Goal: Information Seeking & Learning: Learn about a topic

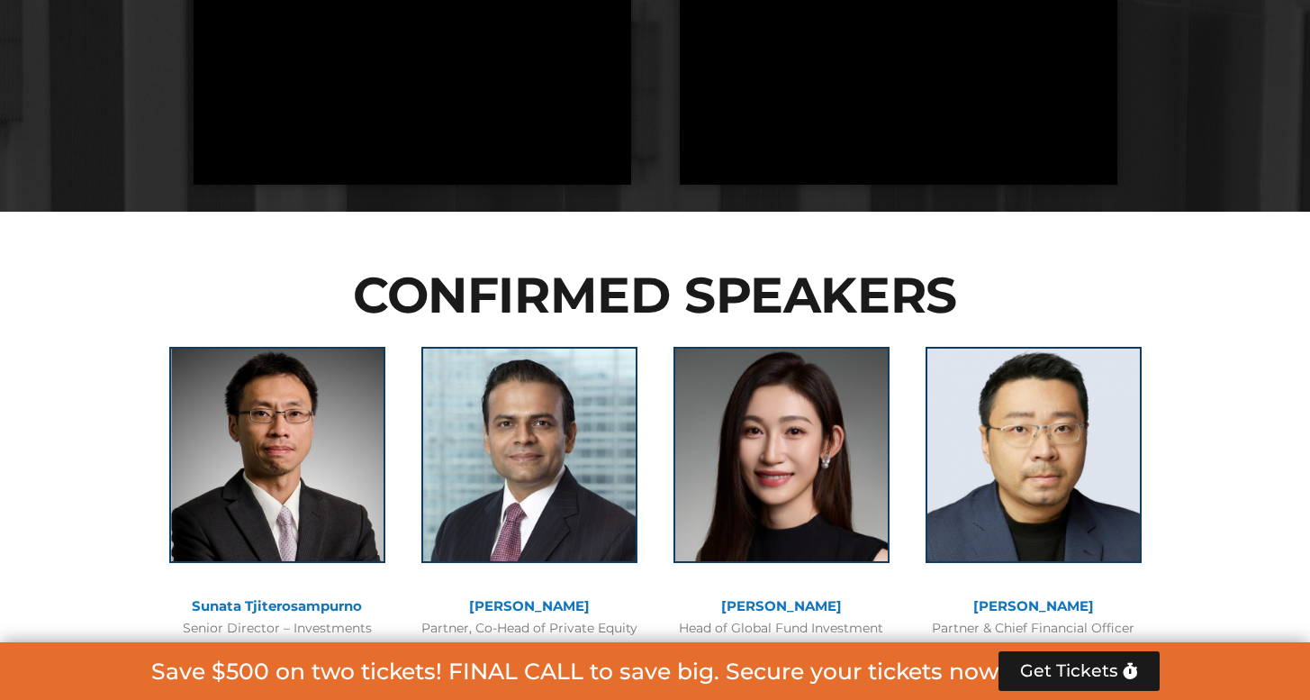
scroll to position [1922, 0]
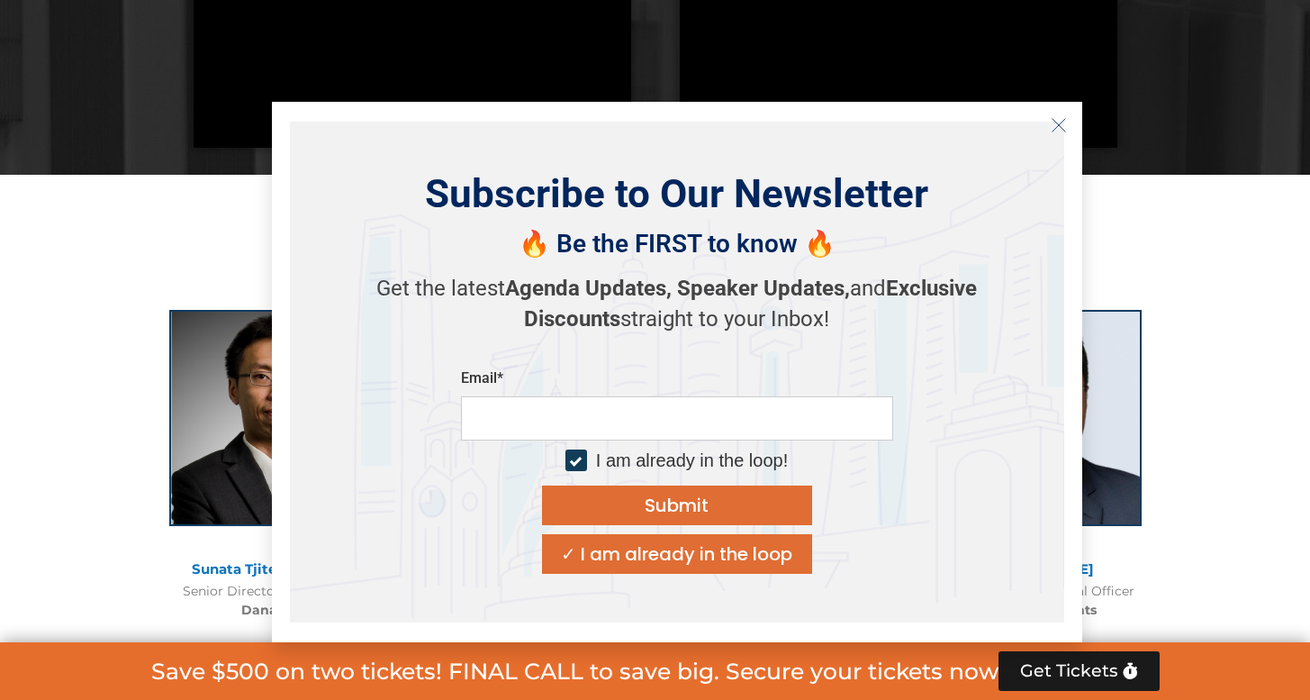
click at [1061, 125] on icon "Close" at bounding box center [1059, 125] width 16 height 16
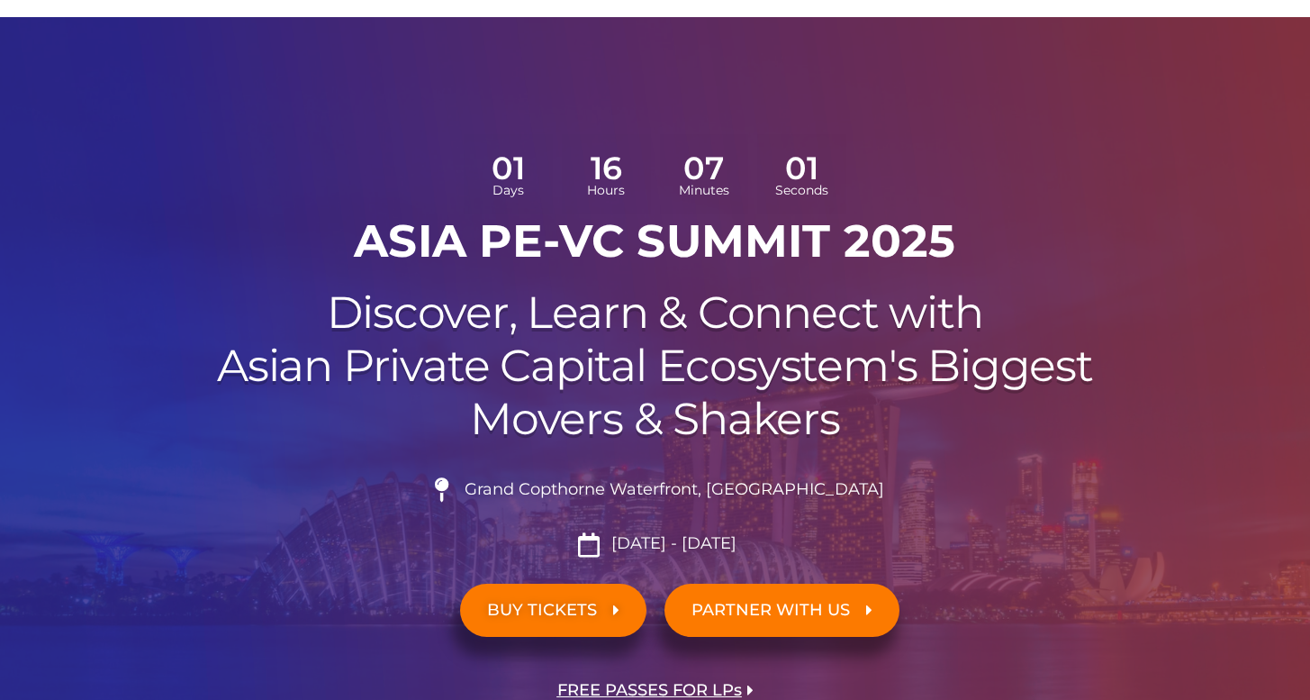
scroll to position [97, 0]
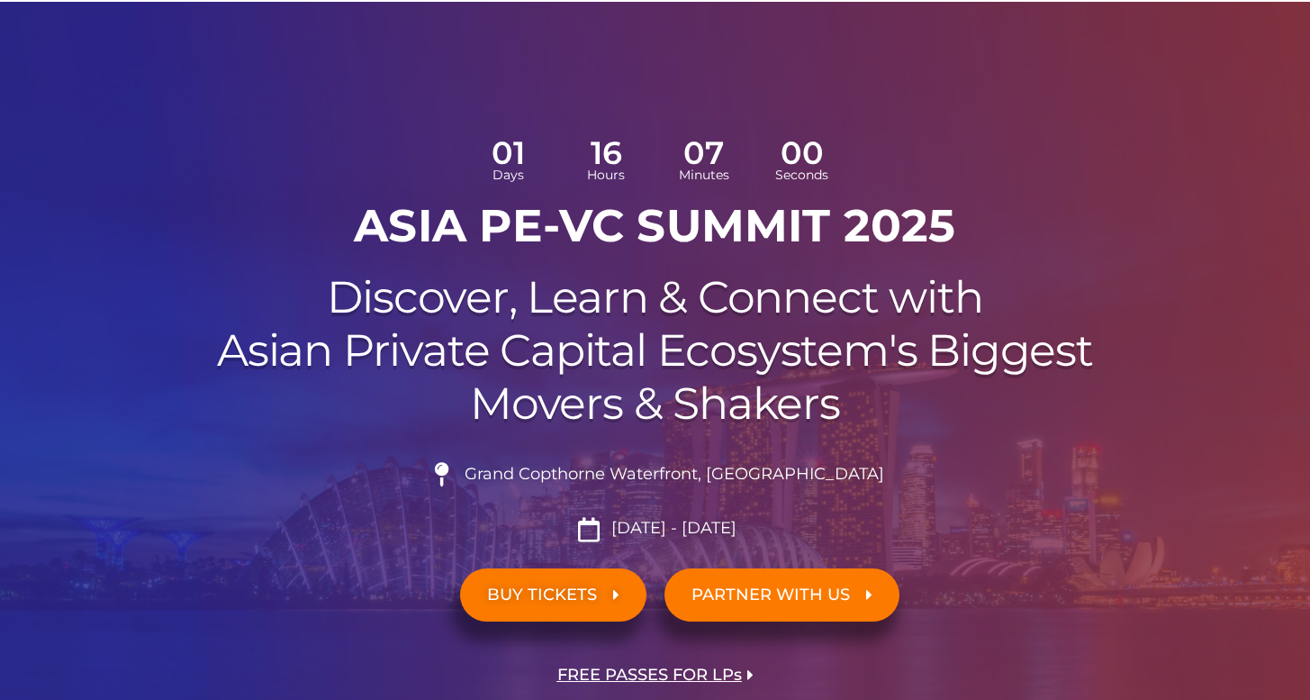
click at [735, 467] on span "Grand Copthorne Waterfront, [GEOGRAPHIC_DATA]​" at bounding box center [672, 475] width 424 height 20
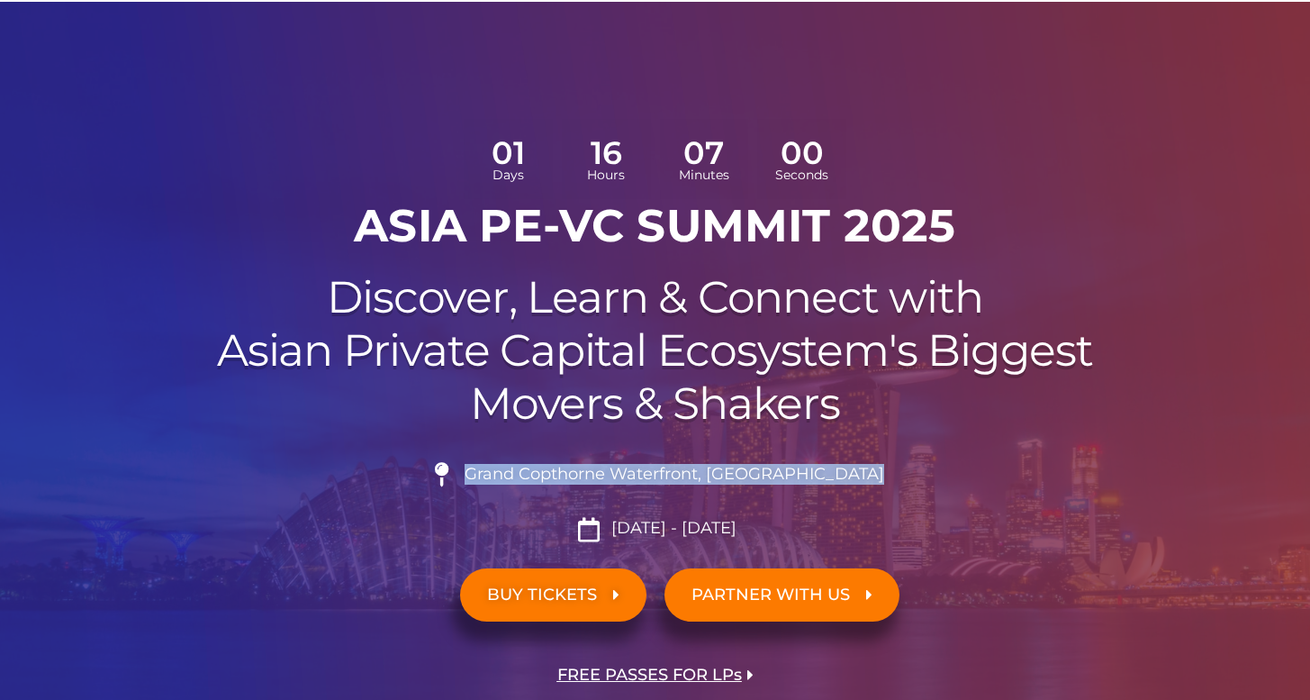
click at [735, 467] on span "Grand Copthorne Waterfront, [GEOGRAPHIC_DATA]​" at bounding box center [672, 475] width 424 height 20
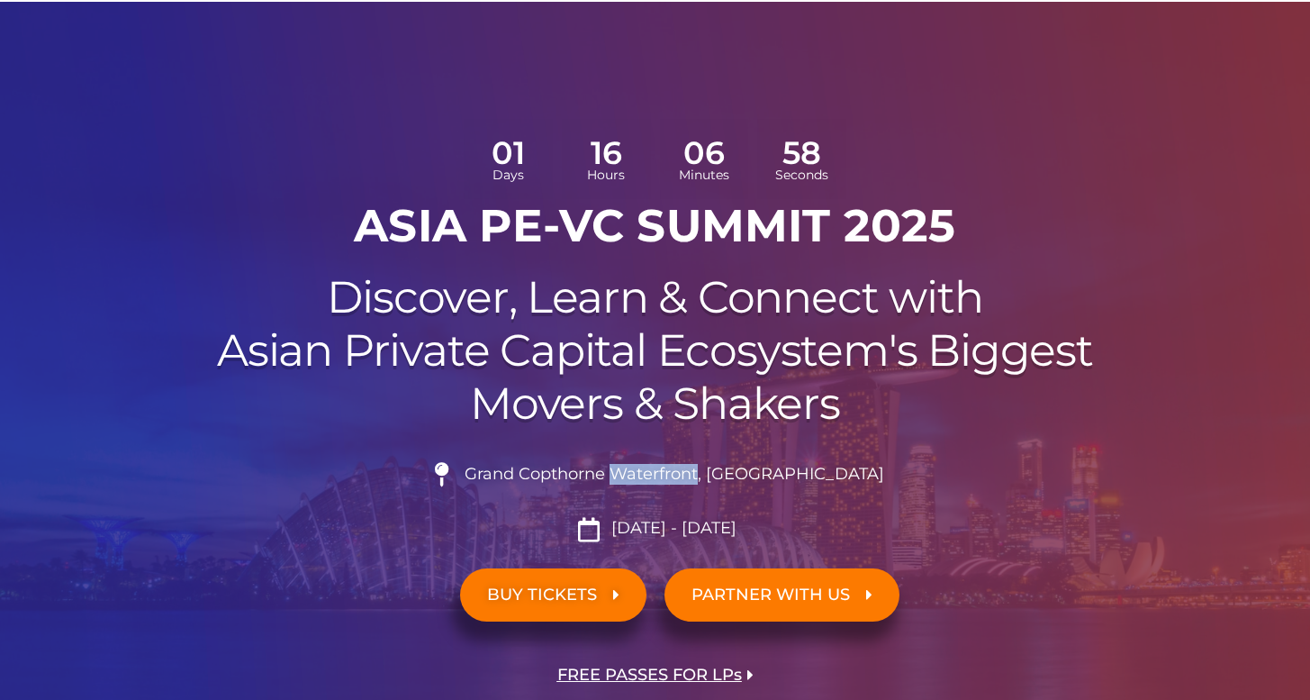
click at [735, 467] on span "Grand Copthorne Waterfront, [GEOGRAPHIC_DATA]​" at bounding box center [672, 475] width 424 height 20
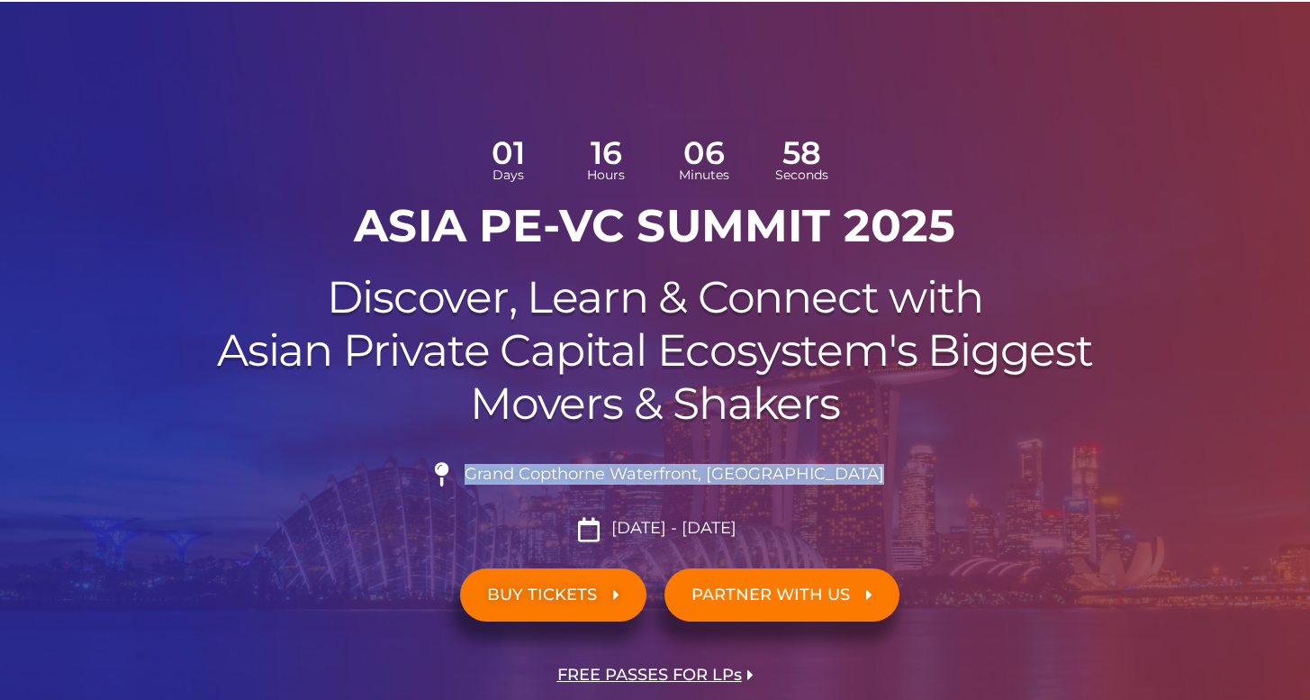
click at [735, 467] on span "Grand Copthorne Waterfront, [GEOGRAPHIC_DATA]​" at bounding box center [672, 475] width 424 height 20
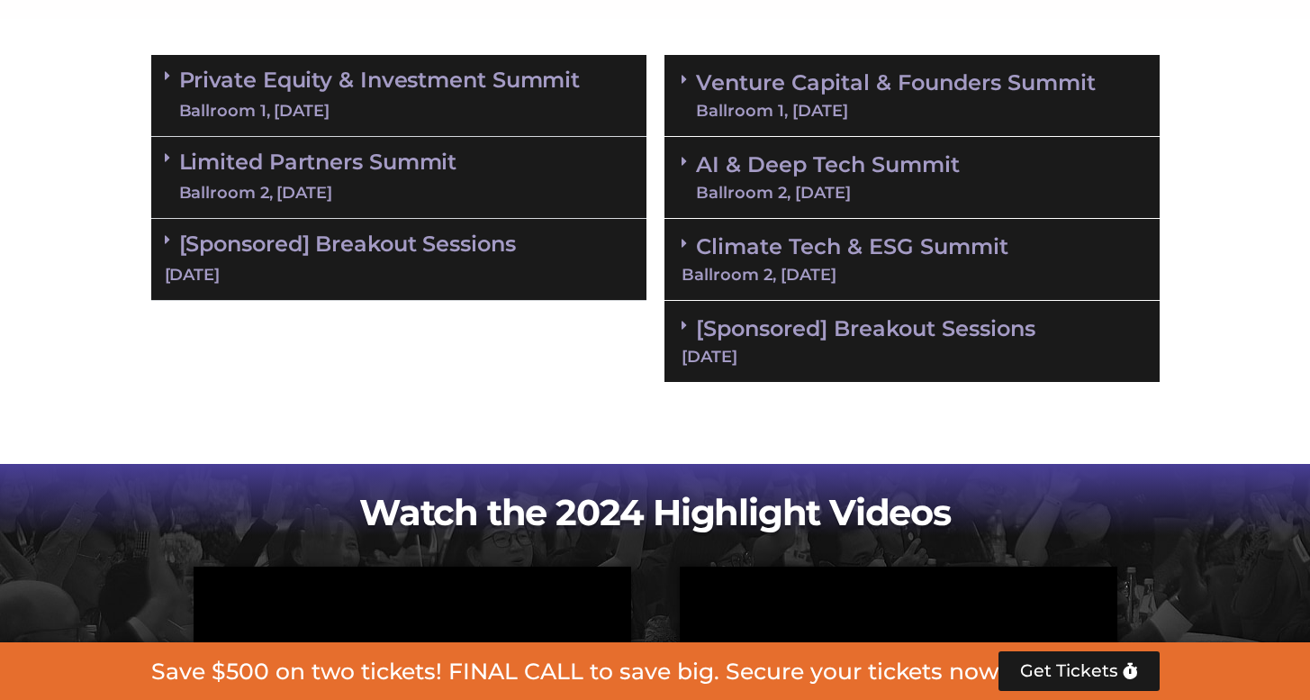
scroll to position [1256, 0]
click at [795, 173] on link "AI & Deep Tech Summit Ballroom 2, [DATE]" at bounding box center [828, 177] width 264 height 47
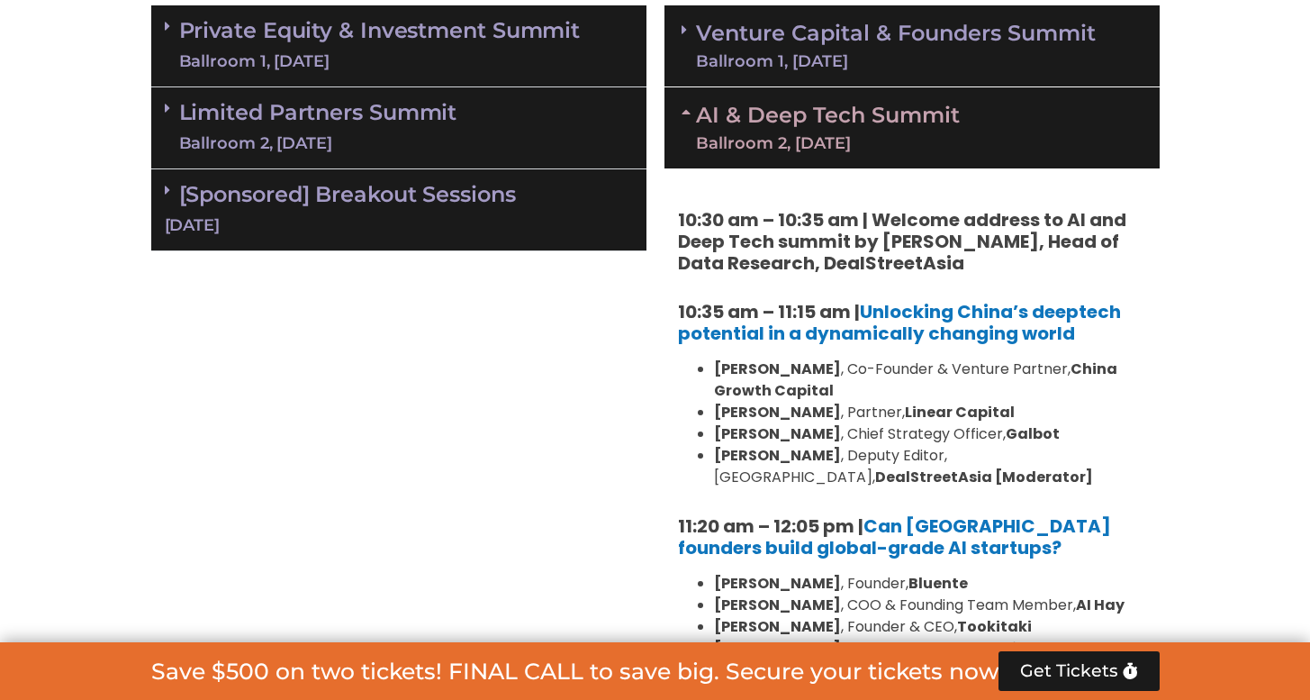
scroll to position [0, 0]
